Goal: Information Seeking & Learning: Learn about a topic

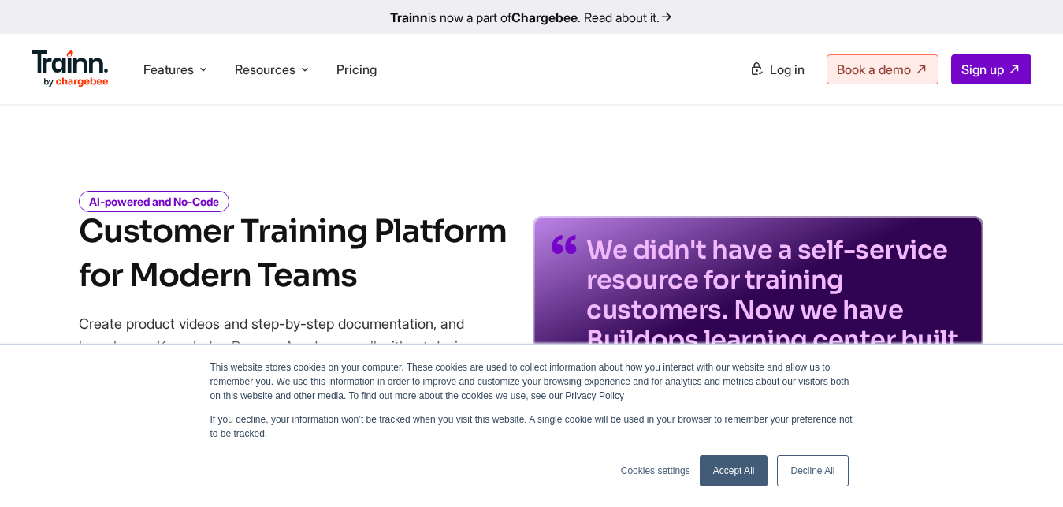
click at [697, 466] on div "Accept All Decline All" at bounding box center [774, 470] width 158 height 41
click at [709, 474] on link "Accept All" at bounding box center [734, 471] width 69 height 32
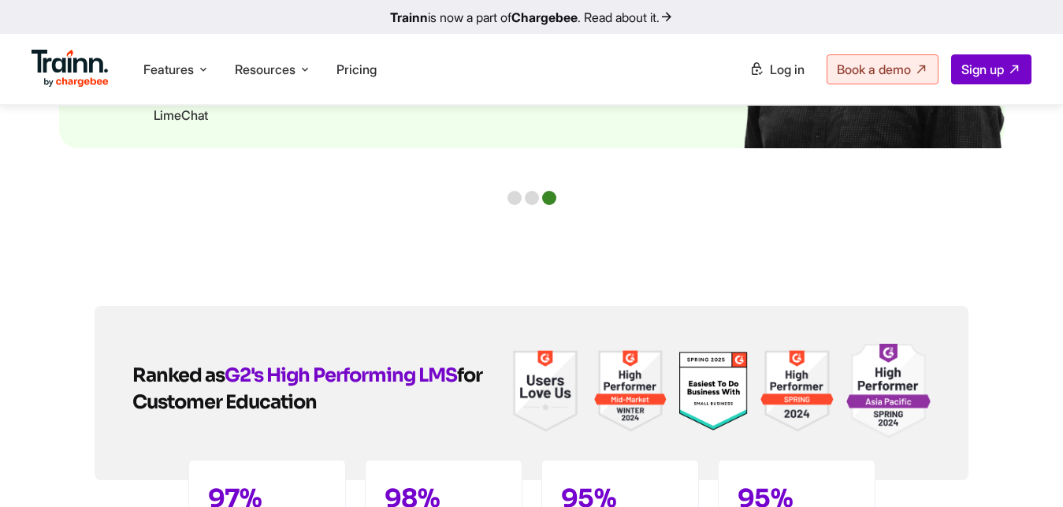
scroll to position [3633, 0]
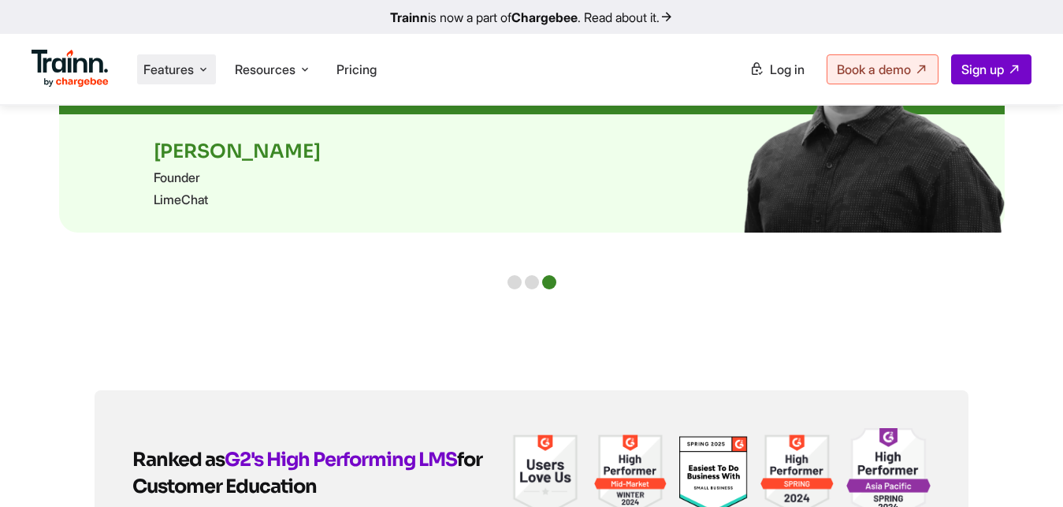
click at [202, 66] on icon at bounding box center [203, 69] width 13 height 16
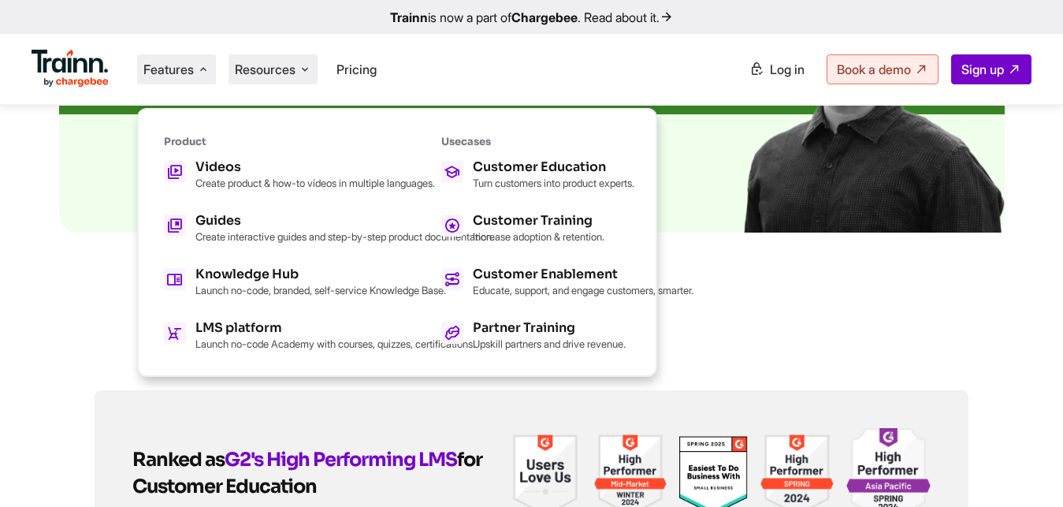
click at [305, 69] on icon at bounding box center [305, 69] width 13 height 16
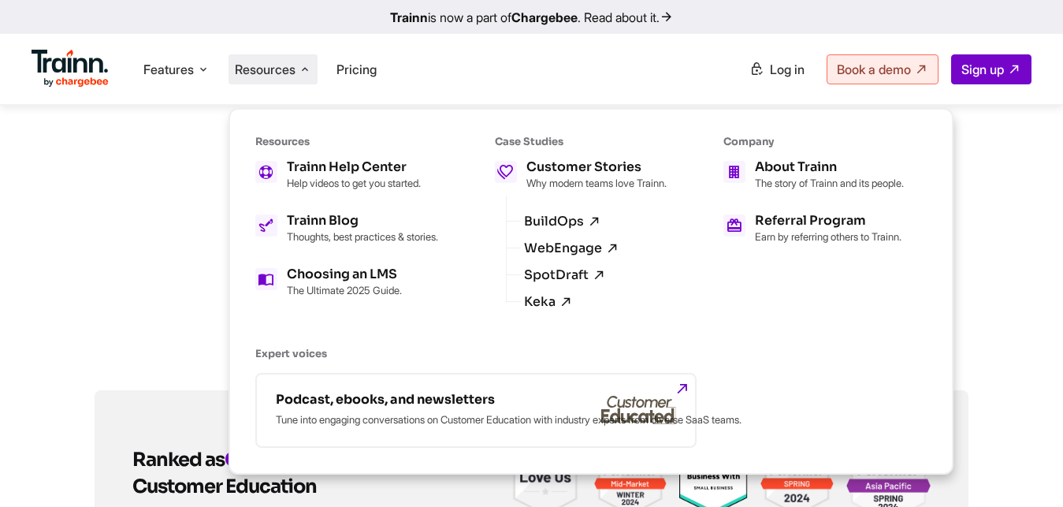
click at [305, 69] on icon at bounding box center [305, 69] width 13 height 16
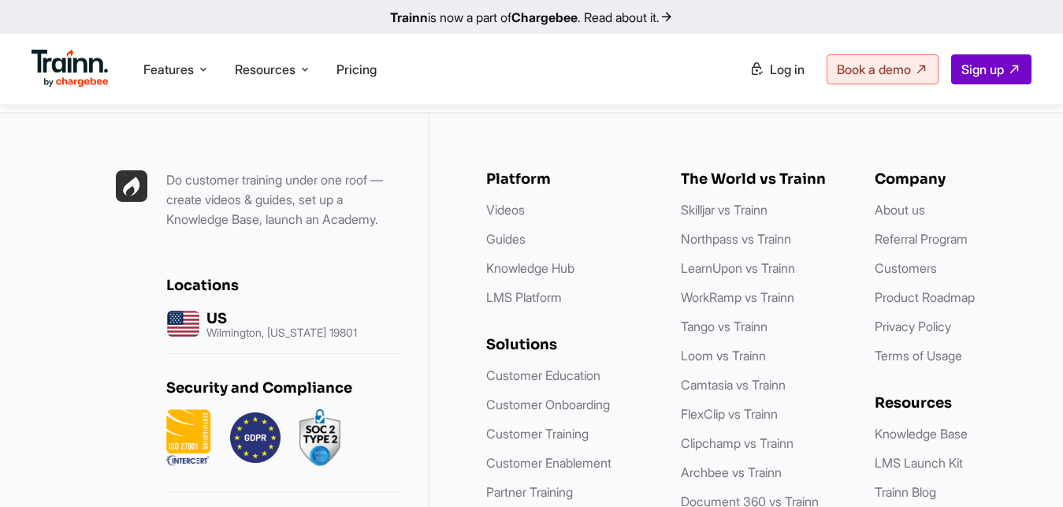
scroll to position [4451, 0]
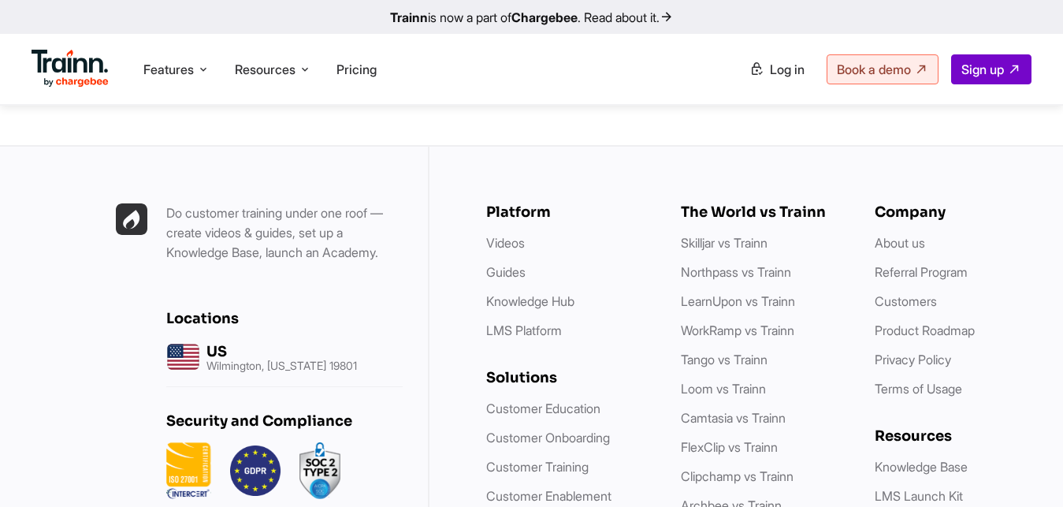
click at [894, 233] on ul "About us Referral Program Customers Product Roadmap Privacy Policy Terms of Usa…" at bounding box center [956, 315] width 163 height 165
click at [903, 233] on li "About us" at bounding box center [956, 243] width 163 height 20
click at [903, 235] on link "About us" at bounding box center [900, 243] width 50 height 16
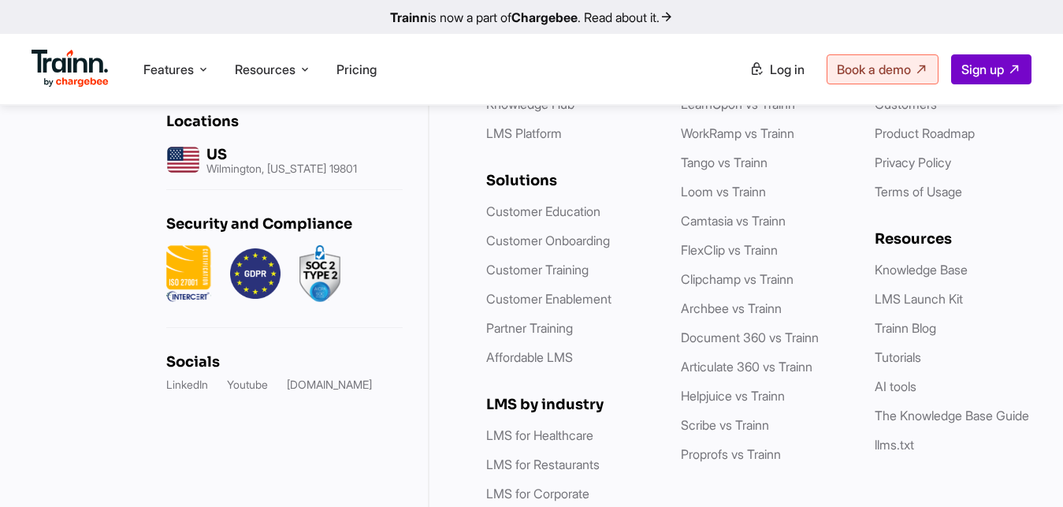
scroll to position [6473, 0]
